Goal: Task Accomplishment & Management: Manage account settings

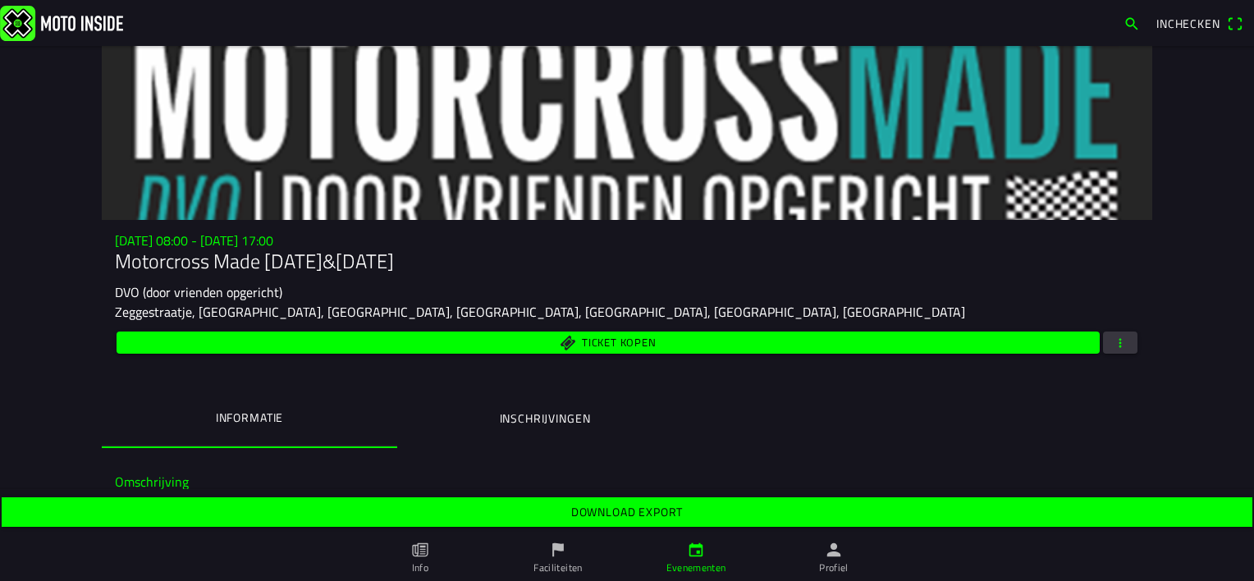
click at [1113, 338] on span "button" at bounding box center [1120, 343] width 15 height 22
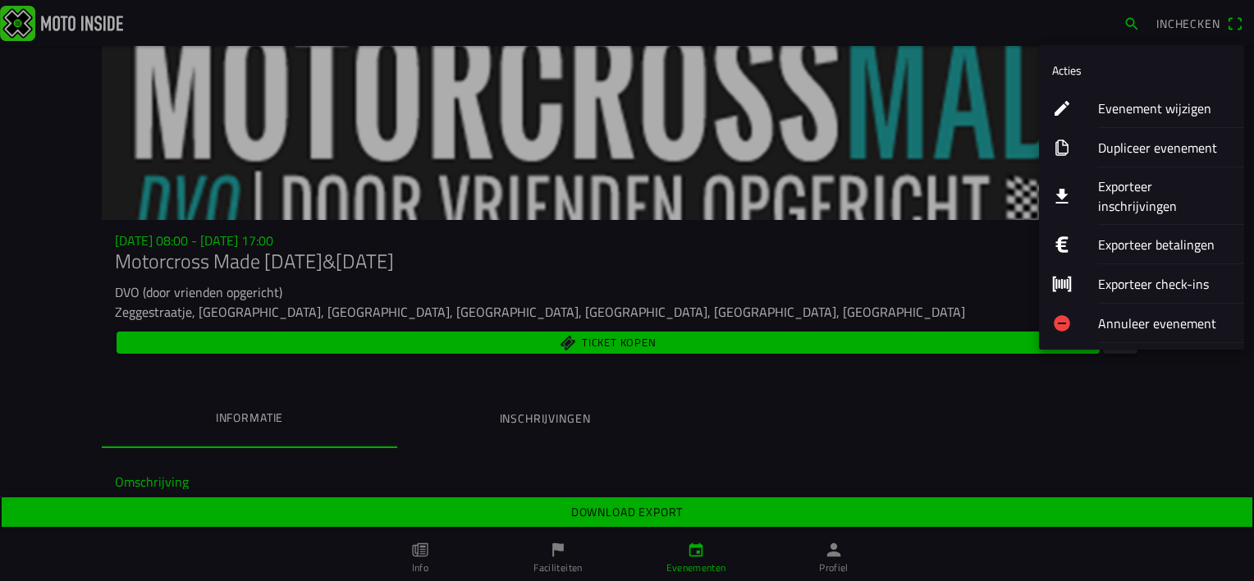
click at [1138, 109] on ion-label "Evenement wijzigen" at bounding box center [1164, 109] width 133 height 20
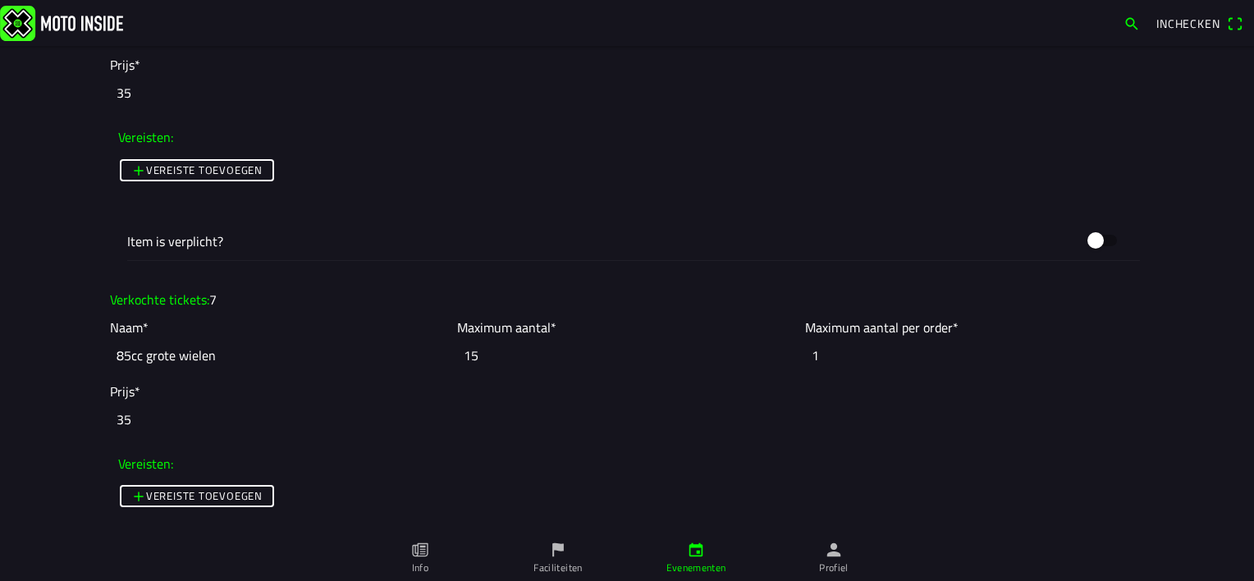
scroll to position [3120, 0]
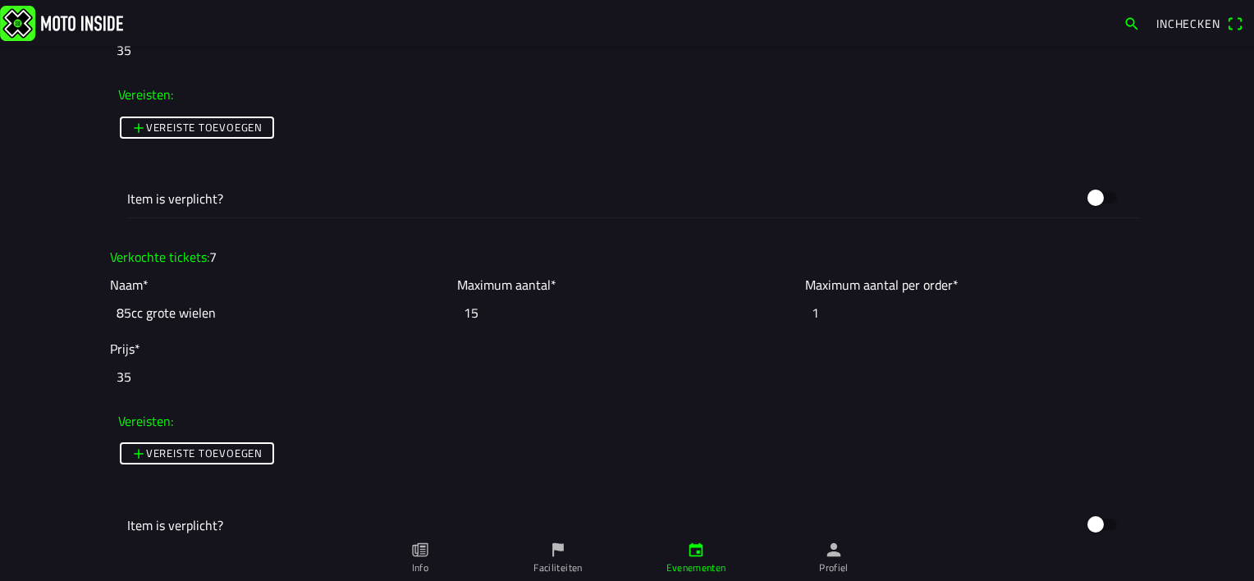
click at [493, 312] on input "15" at bounding box center [626, 313] width 339 height 36
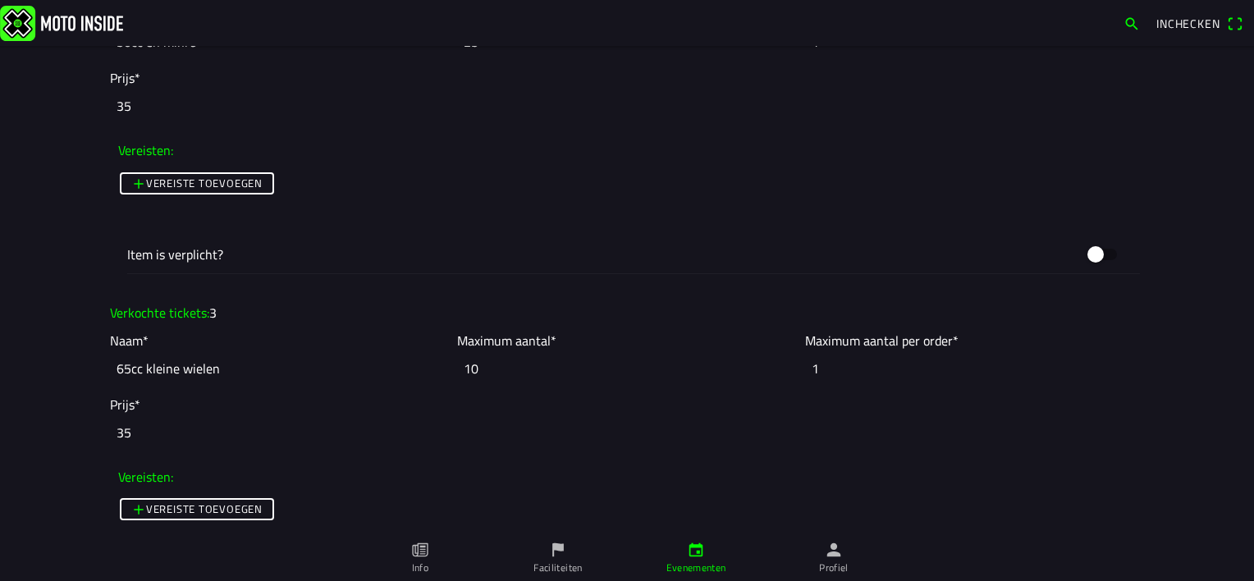
scroll to position [1888, 0]
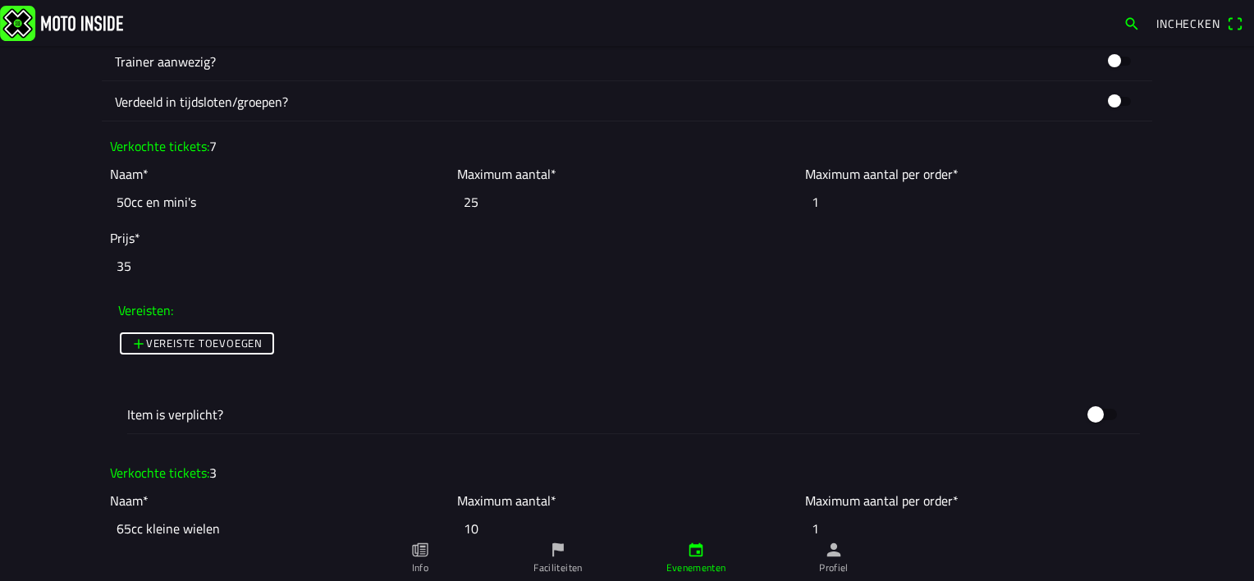
type input "16"
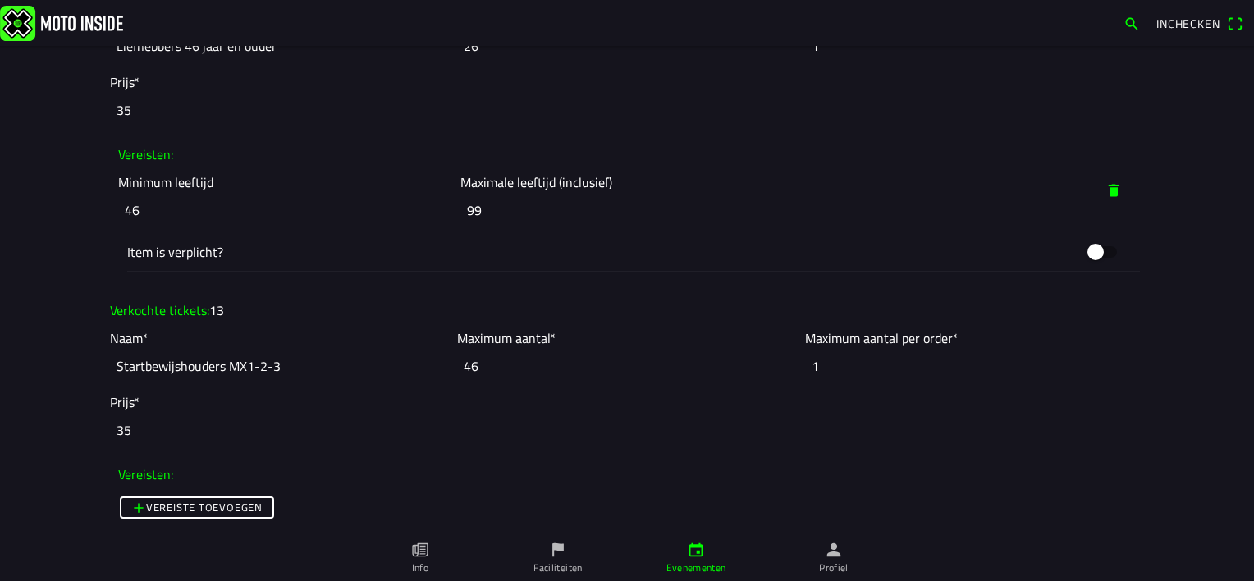
scroll to position [4515, 0]
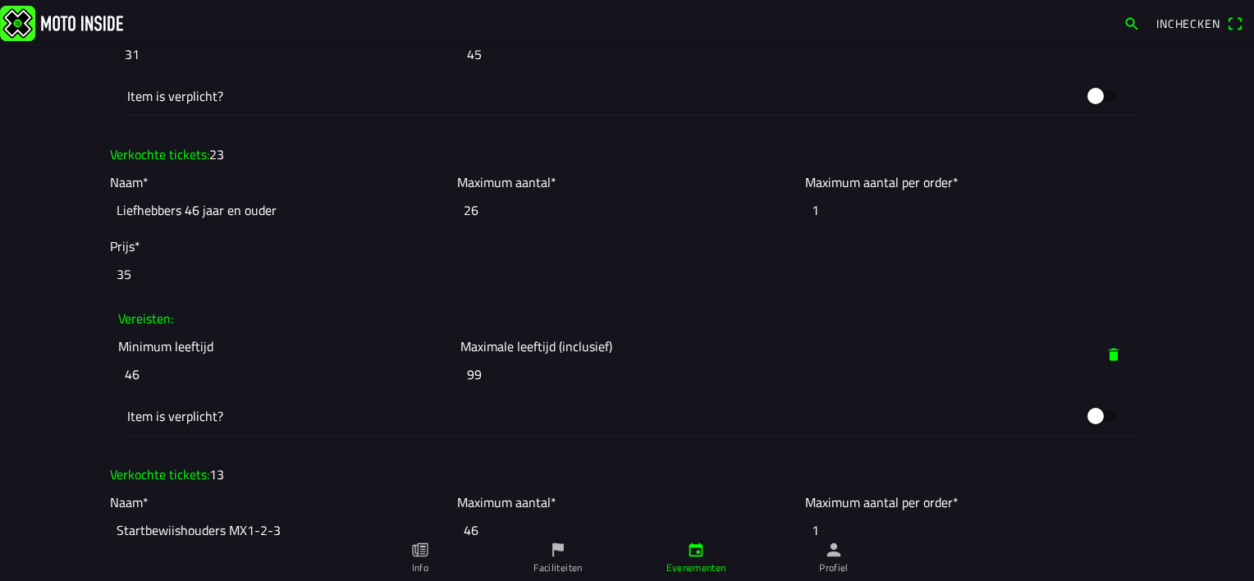
click at [497, 213] on input "26" at bounding box center [626, 210] width 339 height 36
click at [779, 200] on input "27" at bounding box center [626, 210] width 339 height 36
click at [779, 200] on input "28" at bounding box center [626, 210] width 339 height 36
click at [779, 200] on input "29" at bounding box center [626, 210] width 339 height 36
type input "30"
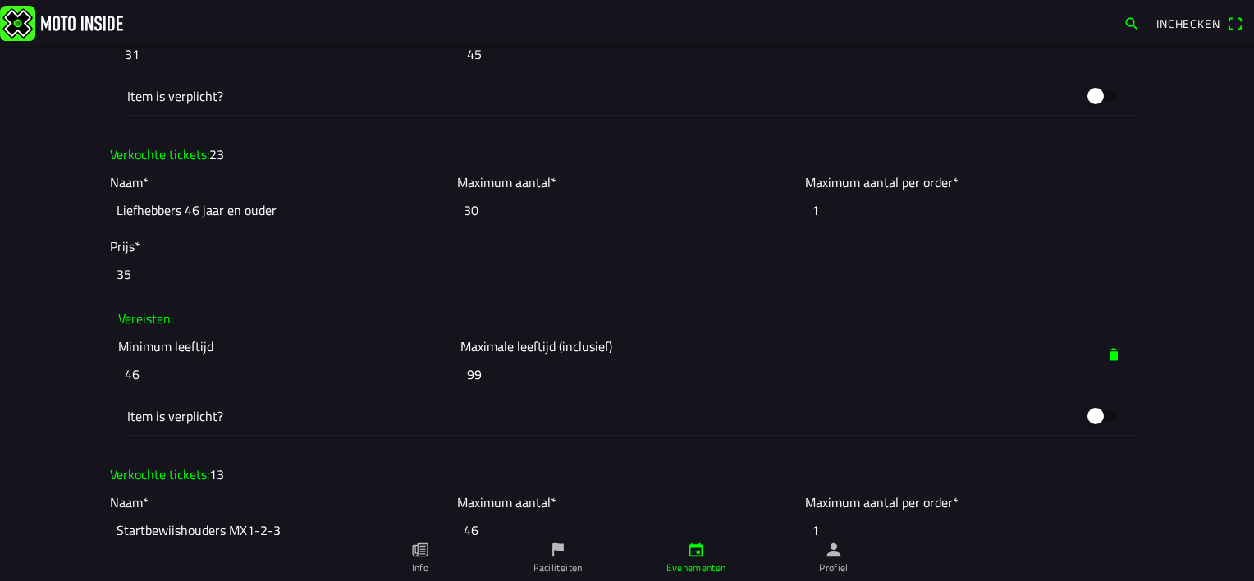
click at [779, 200] on input "30" at bounding box center [626, 210] width 339 height 36
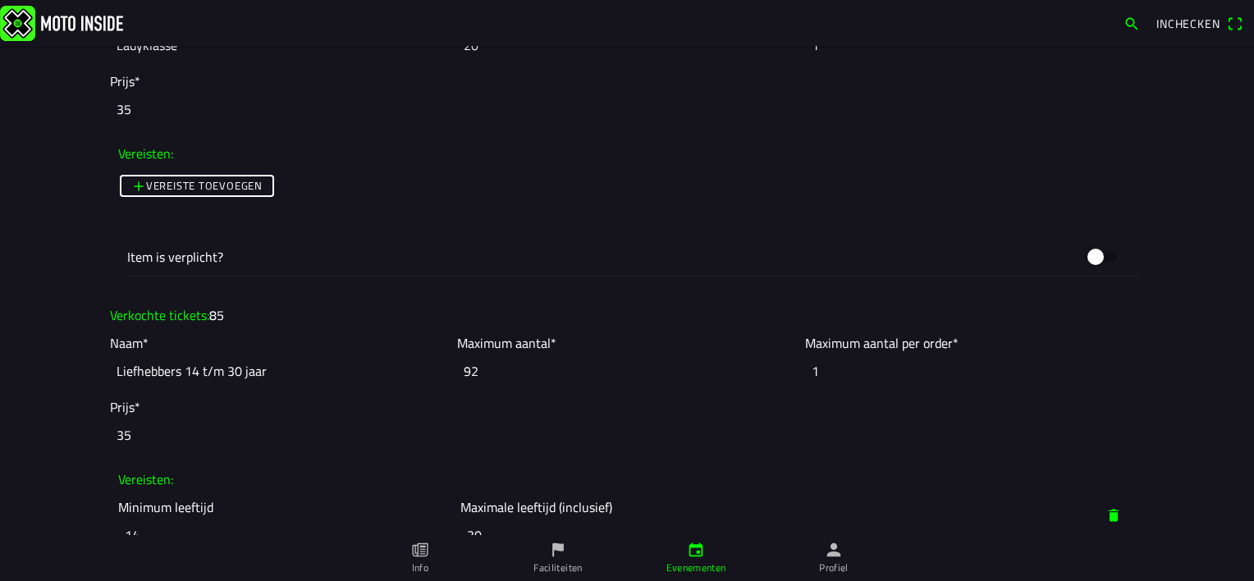
scroll to position [3530, 0]
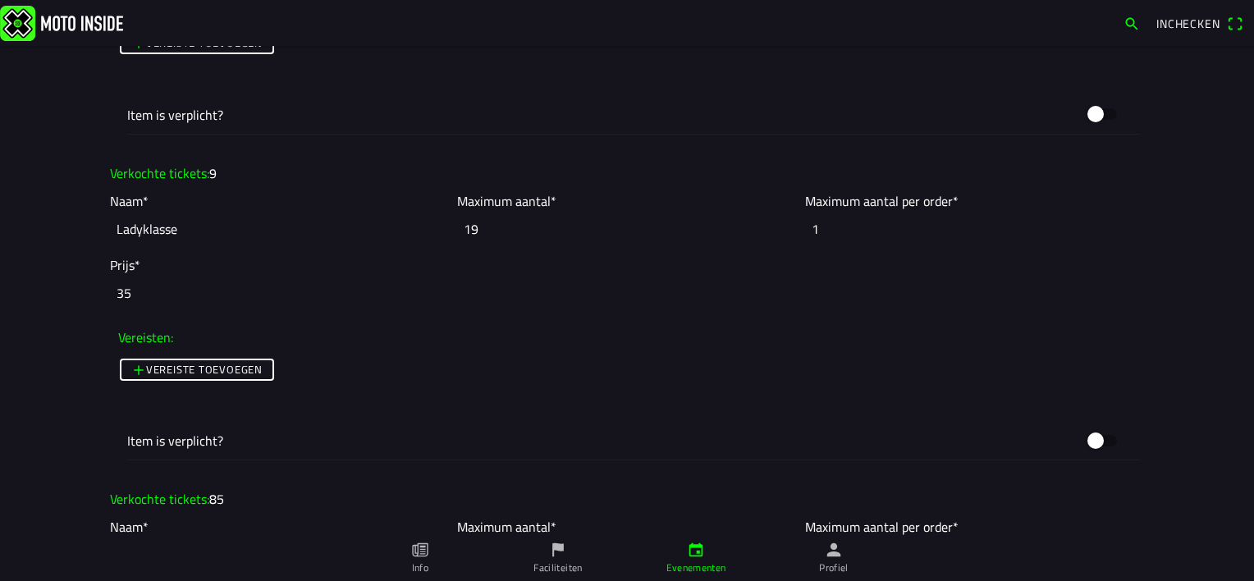
click at [788, 232] on input "19" at bounding box center [626, 229] width 339 height 36
click at [785, 232] on input "18" at bounding box center [626, 229] width 339 height 36
click at [785, 232] on input "17" at bounding box center [626, 229] width 339 height 36
type input "16"
click at [785, 232] on input "16" at bounding box center [626, 229] width 339 height 36
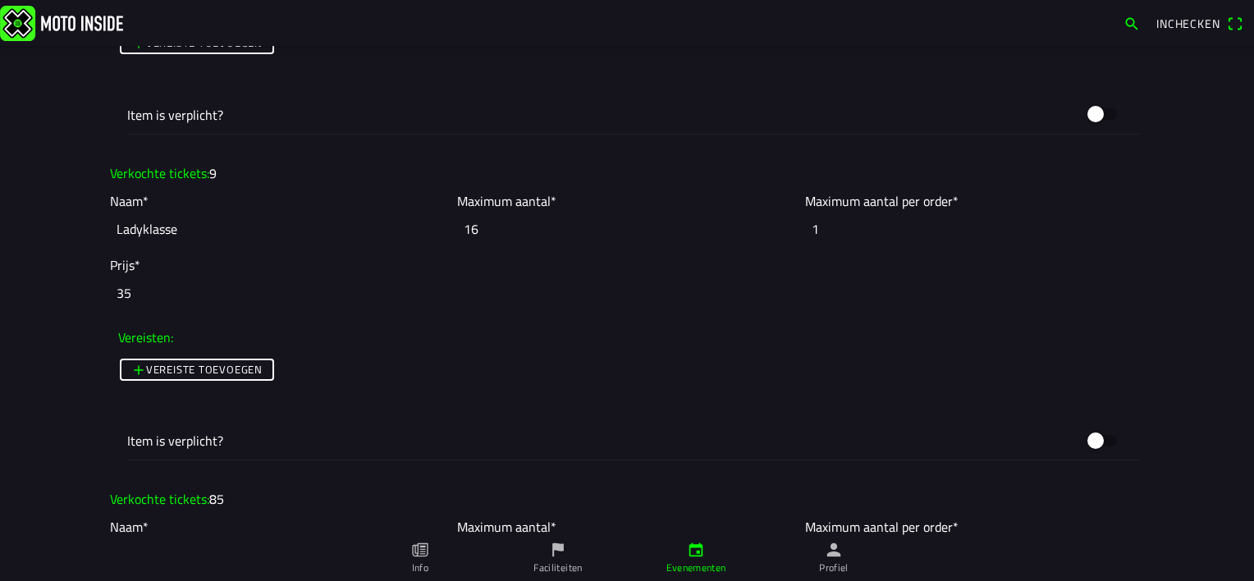
click at [751, 381] on ion-col "Vereiste toevoegen" at bounding box center [627, 386] width 1026 height 71
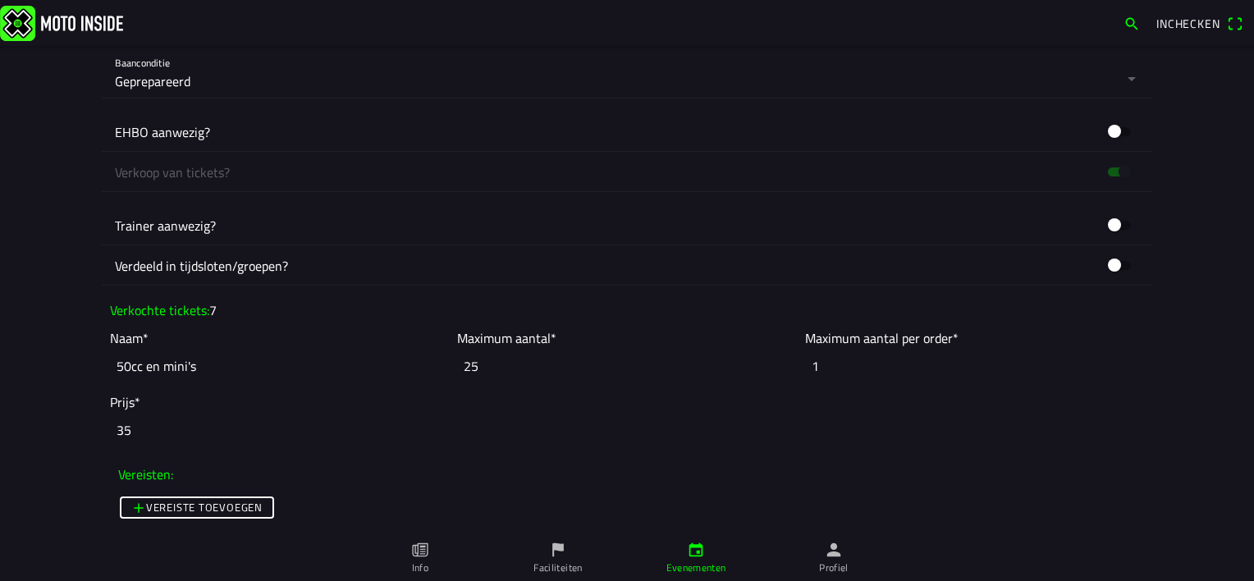
scroll to position [1888, 0]
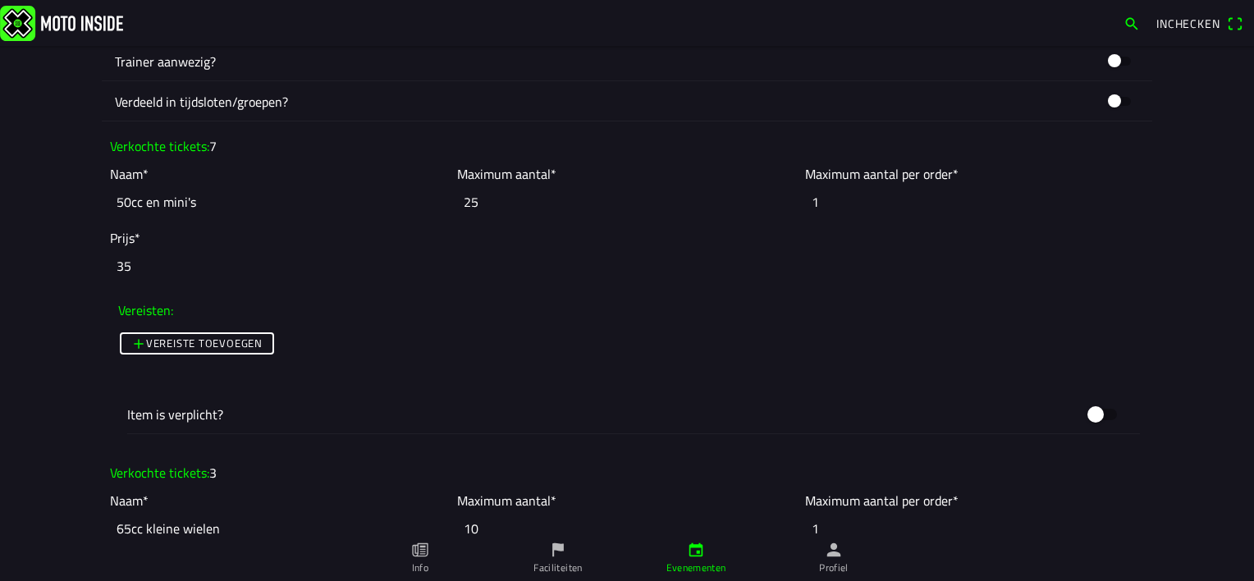
click at [506, 199] on input "25" at bounding box center [626, 202] width 339 height 36
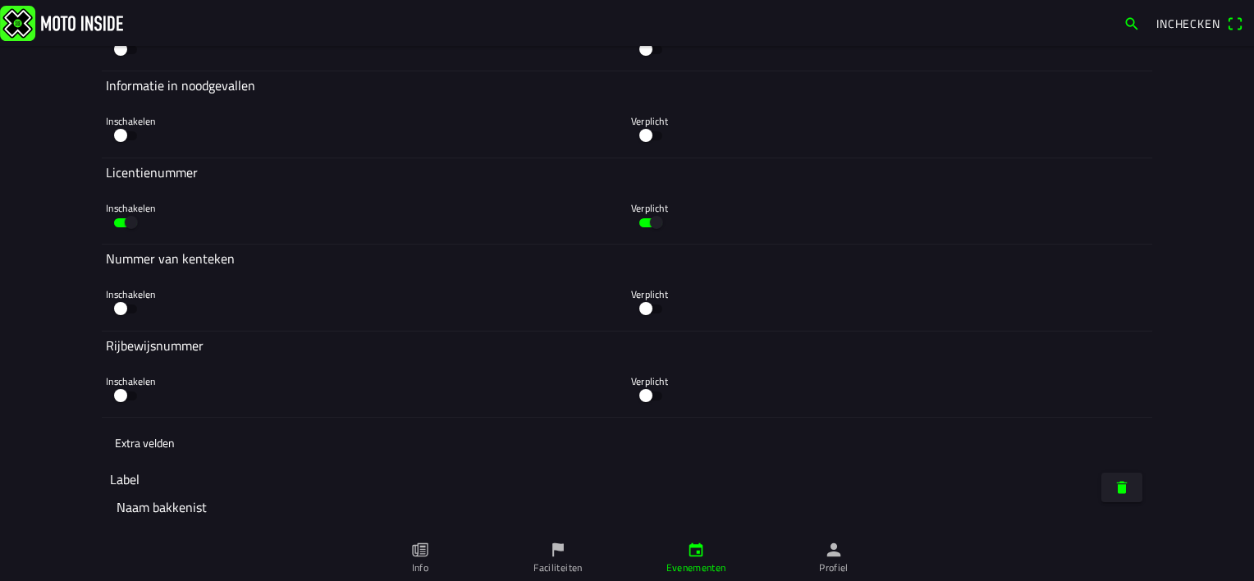
scroll to position [9957, 0]
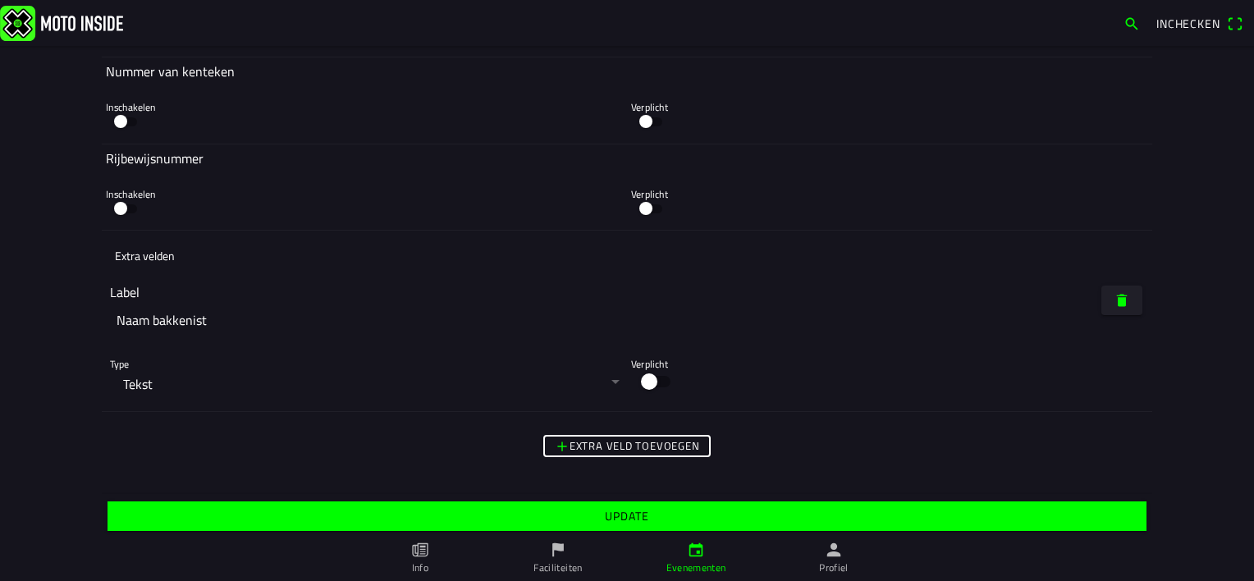
type input "24"
click at [647, 514] on span "Update" at bounding box center [627, 517] width 1014 height 30
